Goal: Task Accomplishment & Management: Complete application form

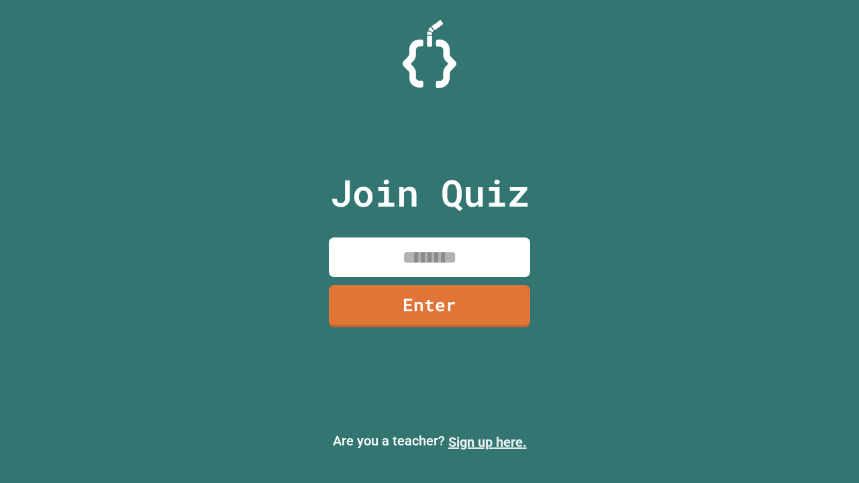
click at [487, 442] on link "Sign up here." at bounding box center [487, 442] width 79 height 16
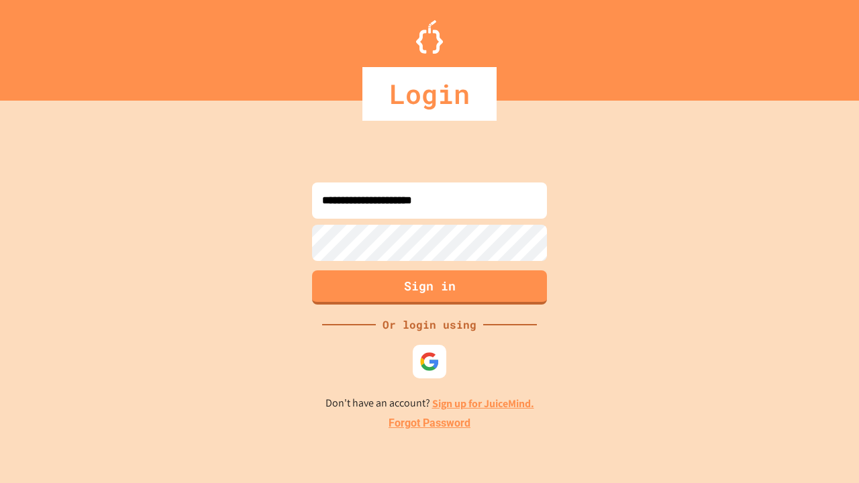
type input "**********"
